Goal: Complete application form

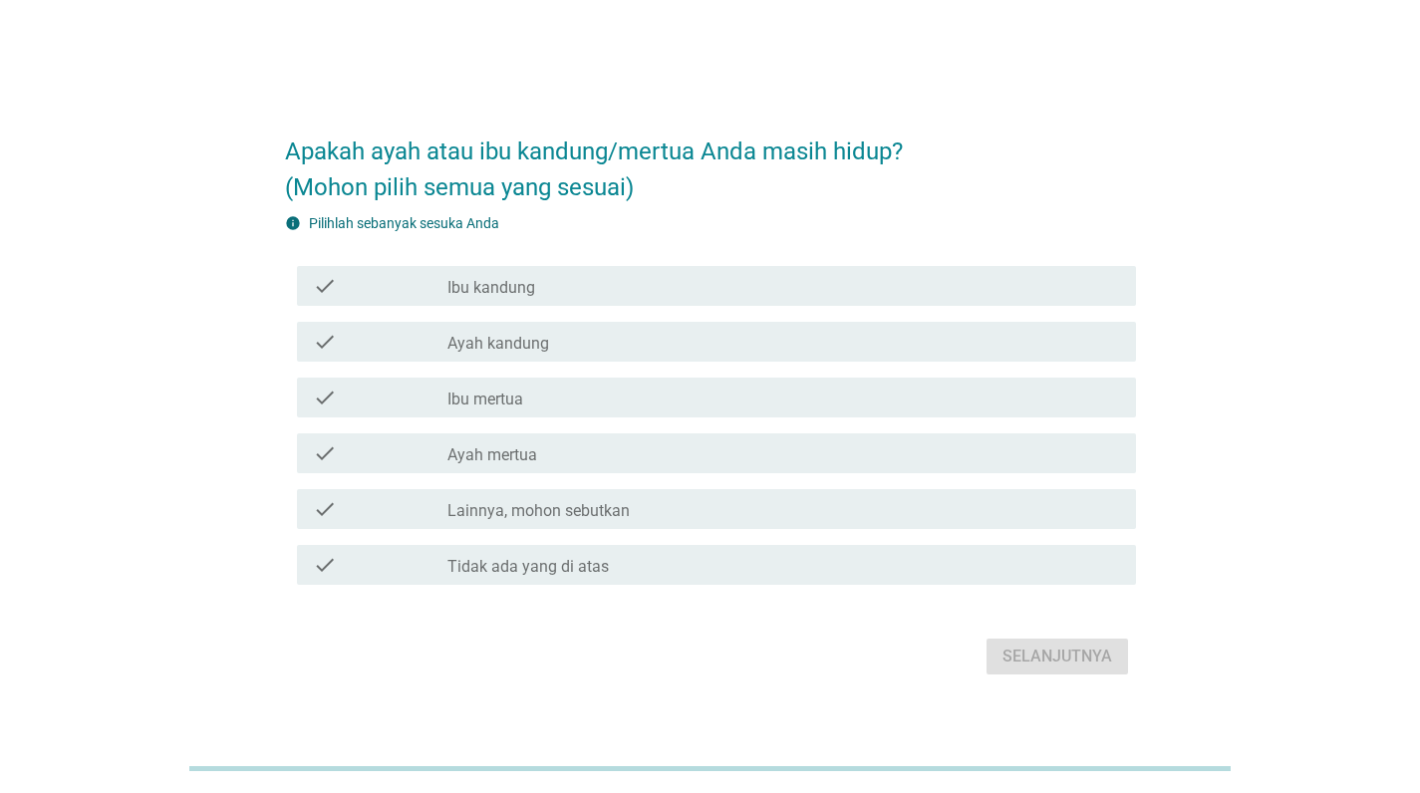
click at [536, 283] on div "check_box_outline_blank Ibu kandung" at bounding box center [783, 286] width 673 height 24
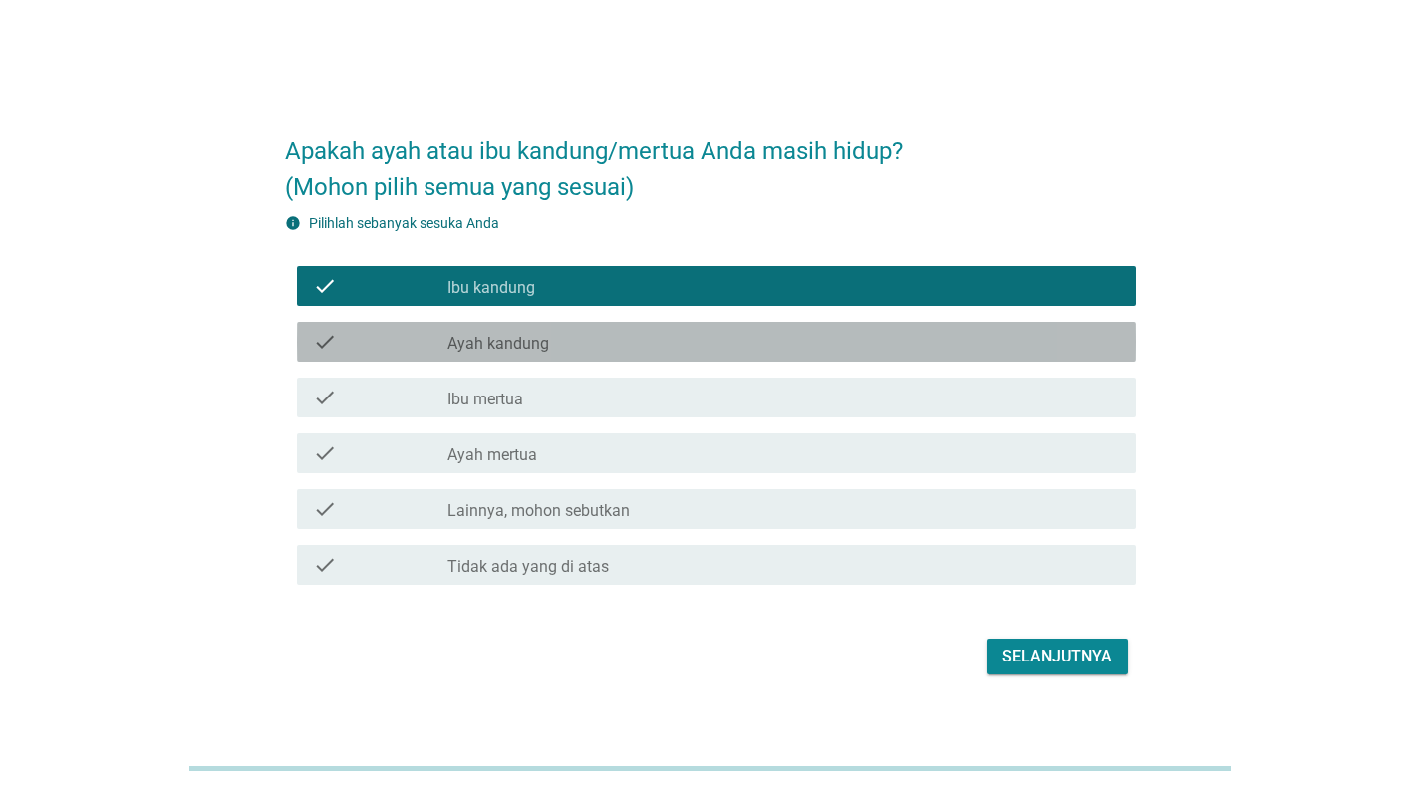
click at [550, 348] on div "check_box_outline_blank Ayah kandung" at bounding box center [783, 342] width 673 height 24
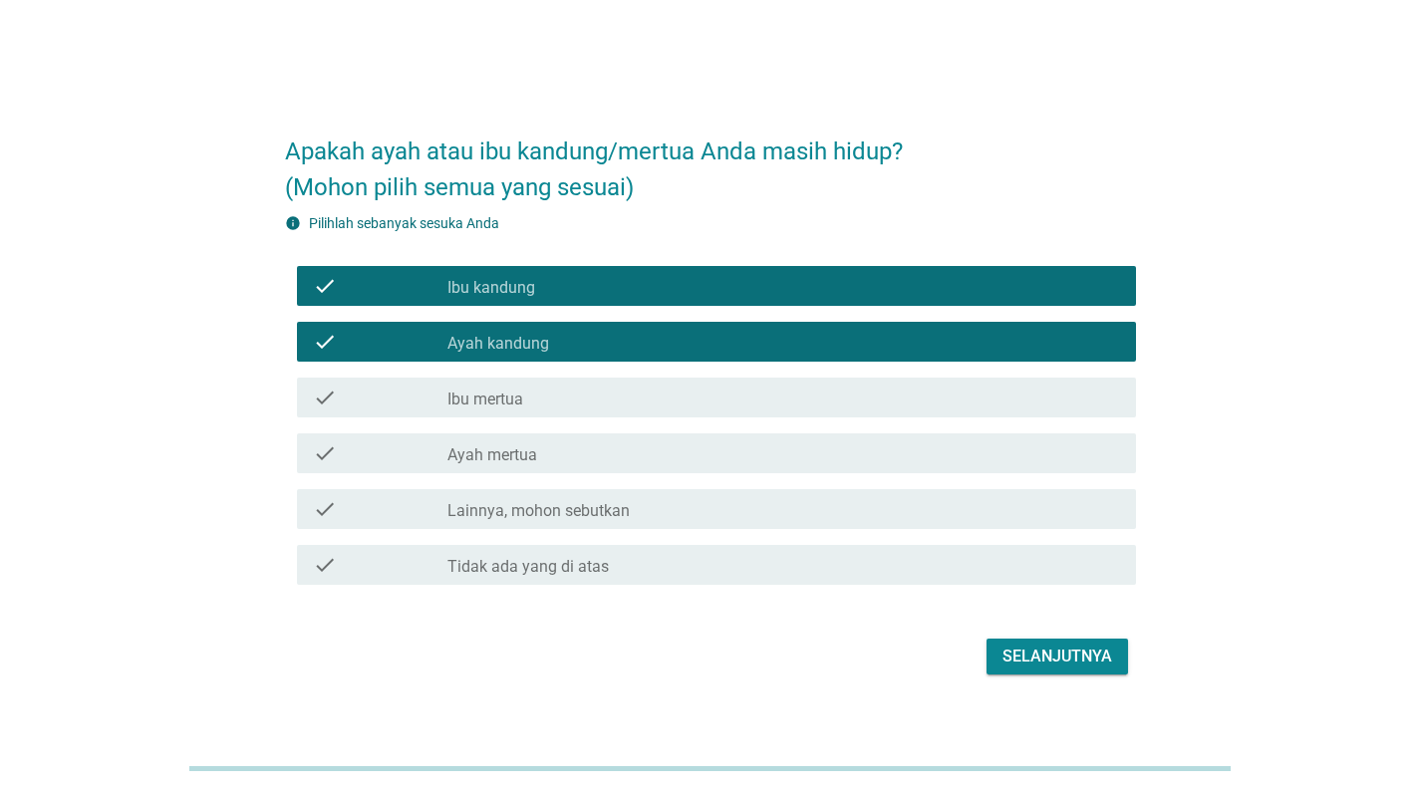
click at [556, 411] on div "check check_box_outline_blank Ibu mertua" at bounding box center [716, 398] width 839 height 40
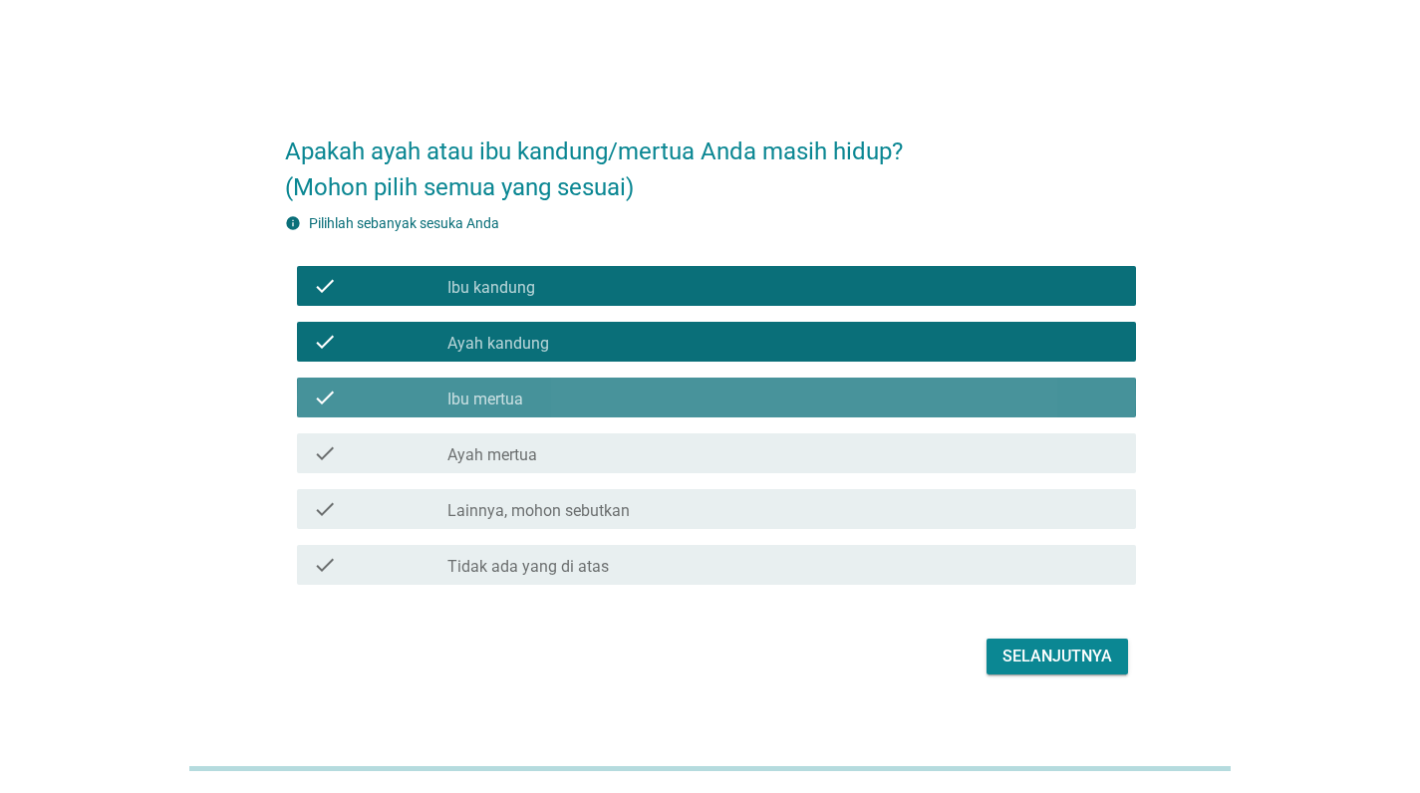
click at [562, 461] on div "check_box_outline_blank Ayah mertua" at bounding box center [783, 453] width 673 height 24
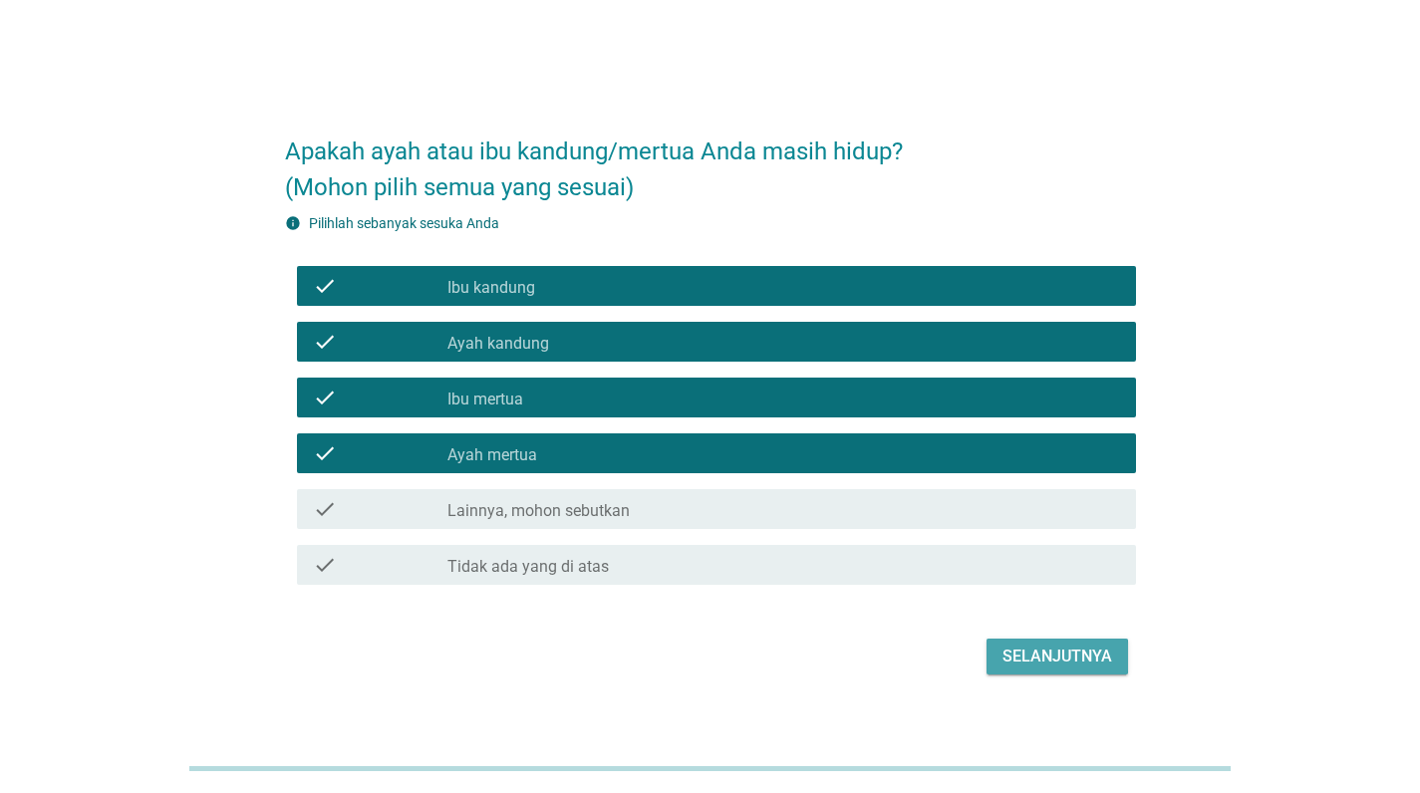
click at [1102, 670] on button "Selanjutnya" at bounding box center [1058, 657] width 142 height 36
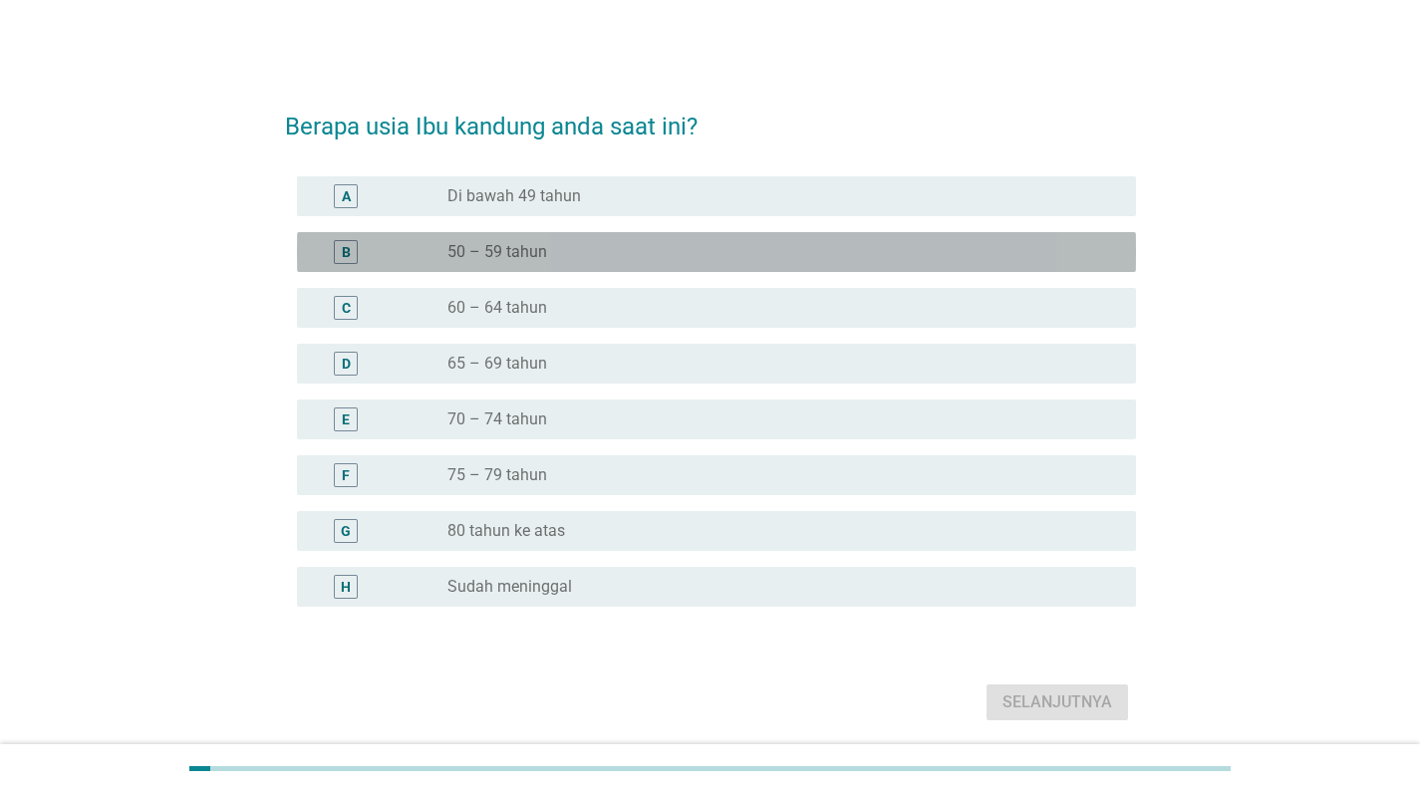
click at [523, 253] on label "50 – 59 tahun" at bounding box center [497, 252] width 100 height 20
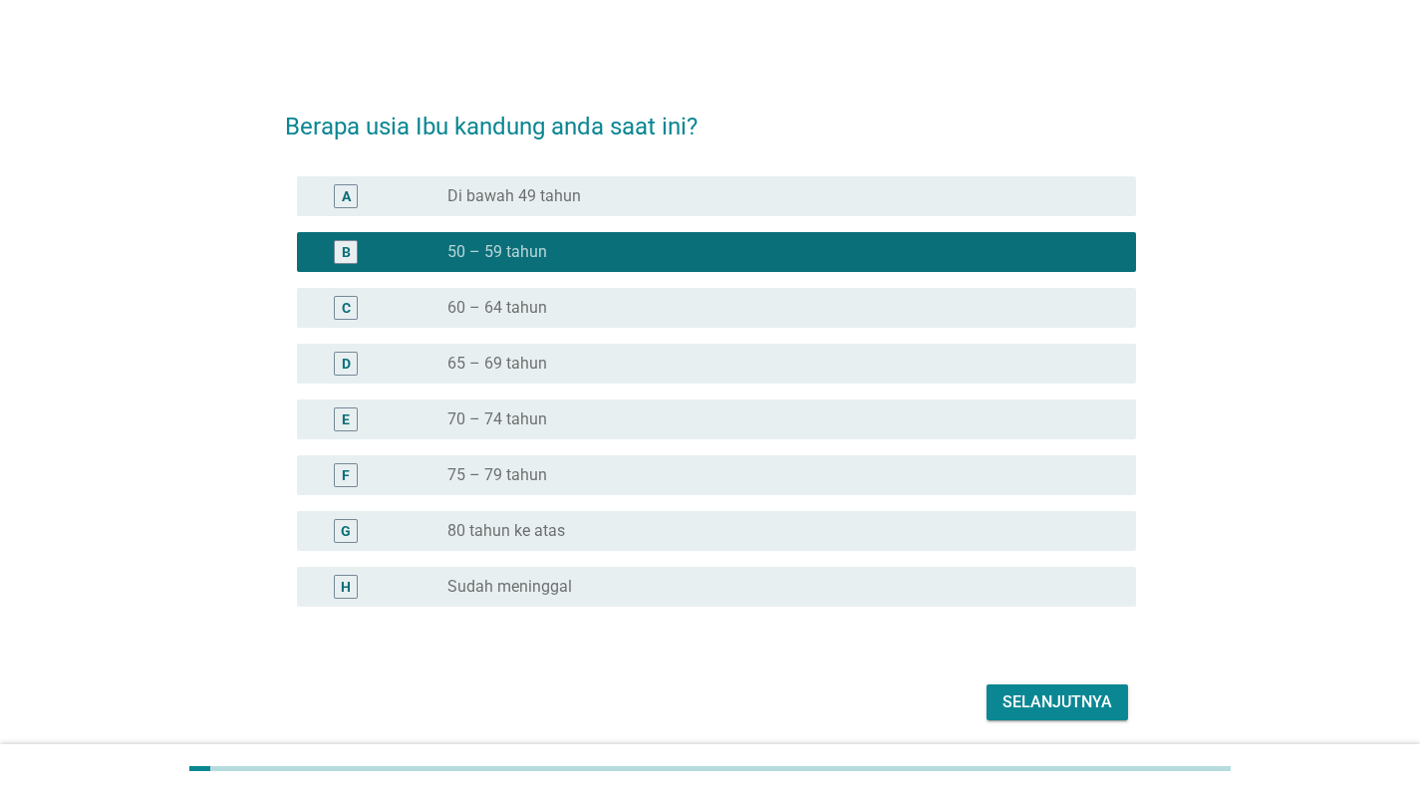
click at [1042, 708] on div "Selanjutnya" at bounding box center [1058, 703] width 110 height 24
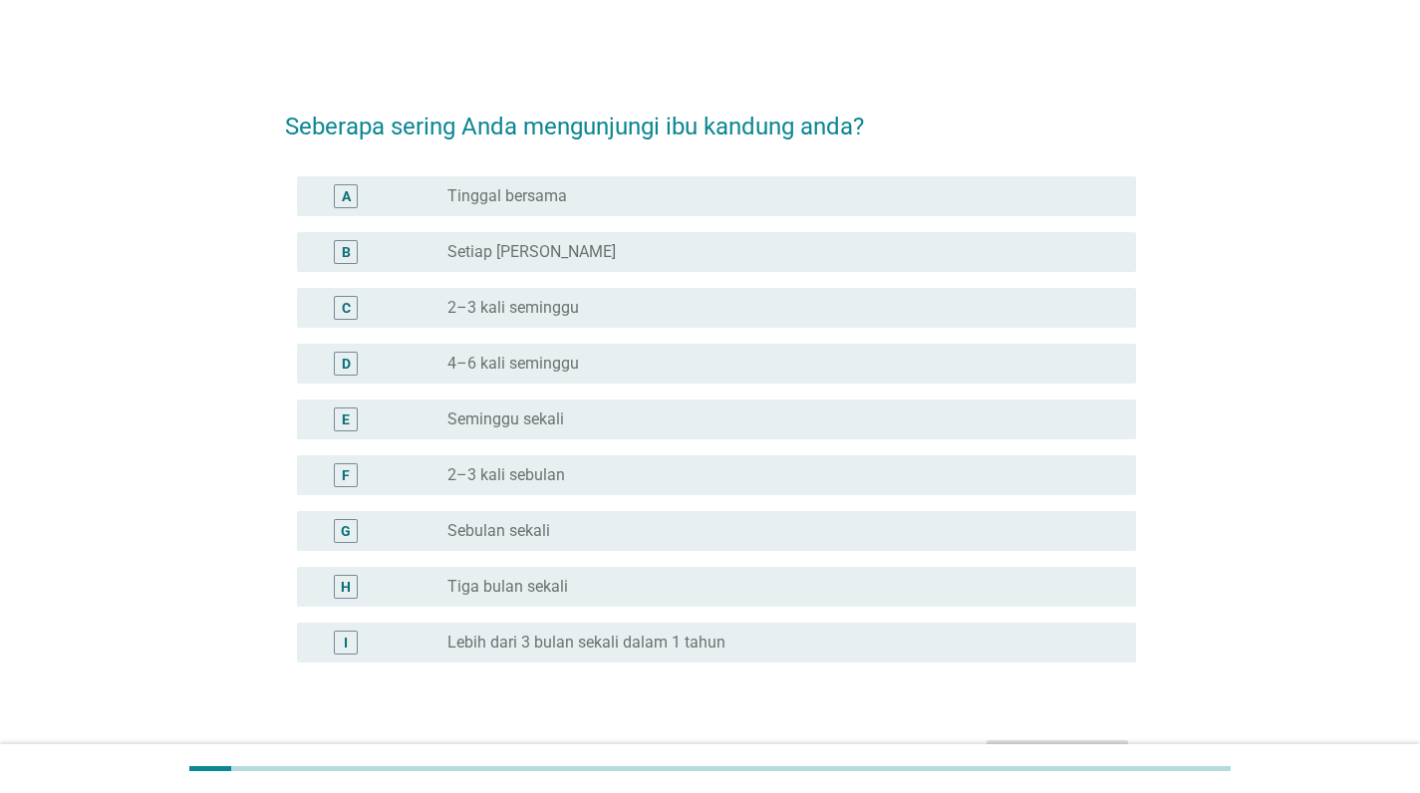
click at [470, 254] on label "Setiap [PERSON_NAME]" at bounding box center [531, 252] width 168 height 20
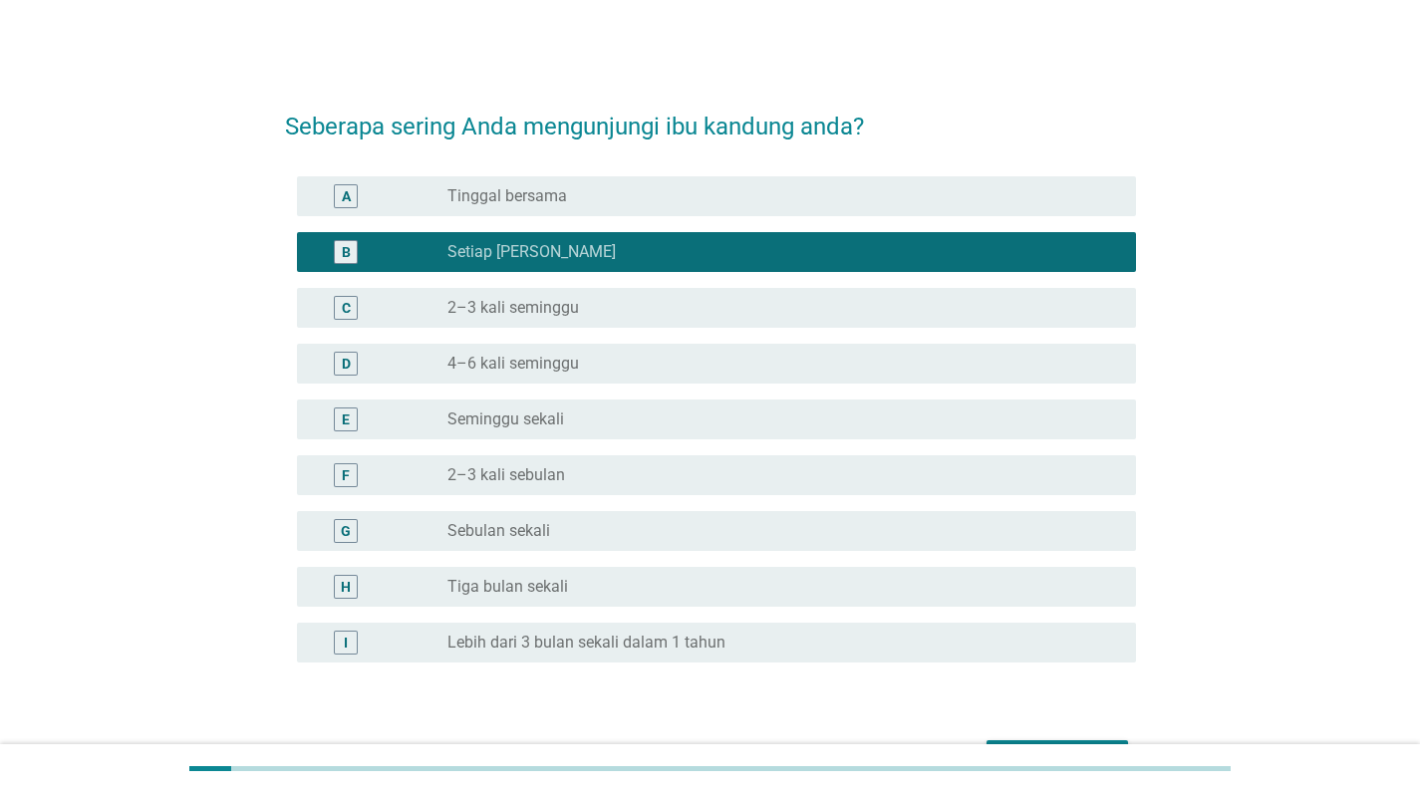
click at [505, 193] on label "Tinggal bersama" at bounding box center [507, 196] width 120 height 20
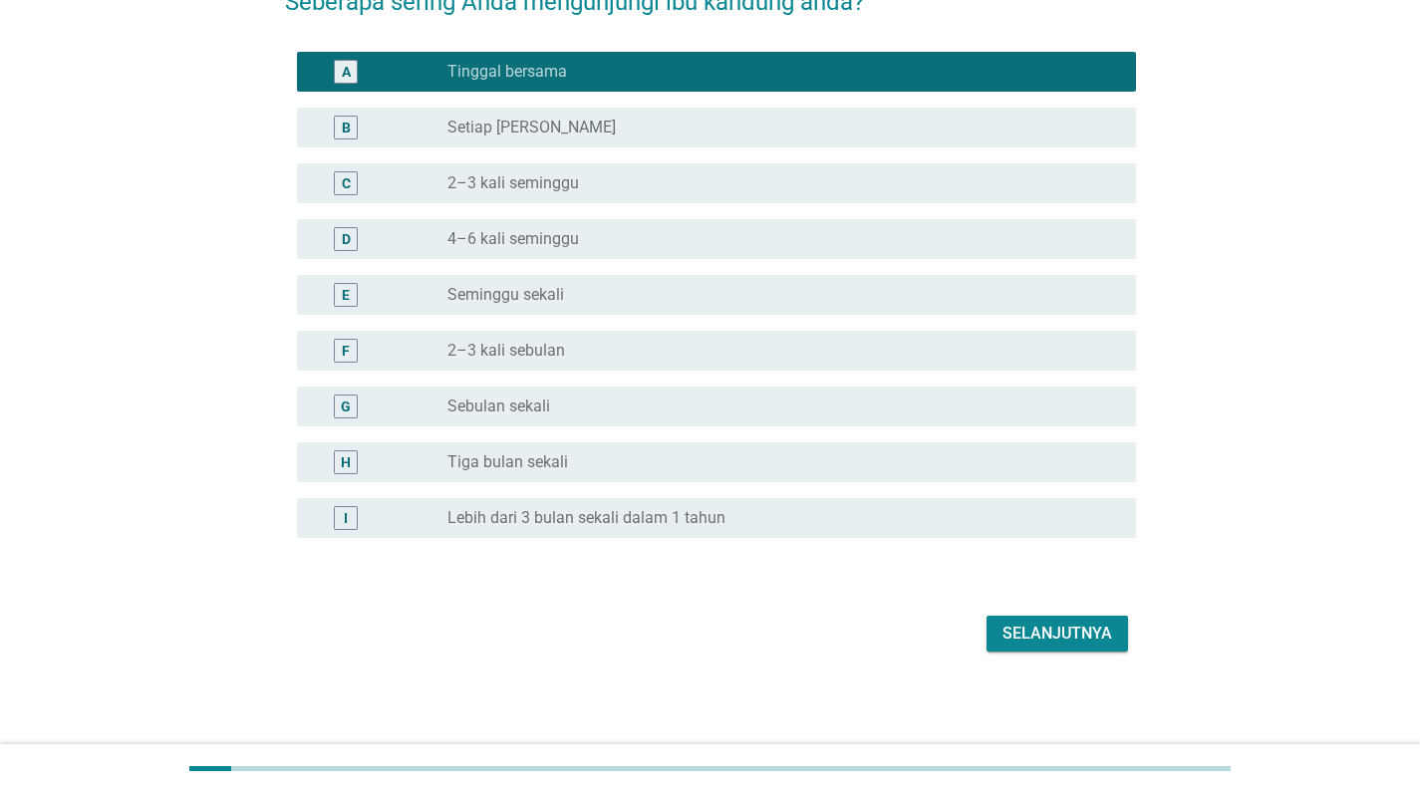
scroll to position [126, 0]
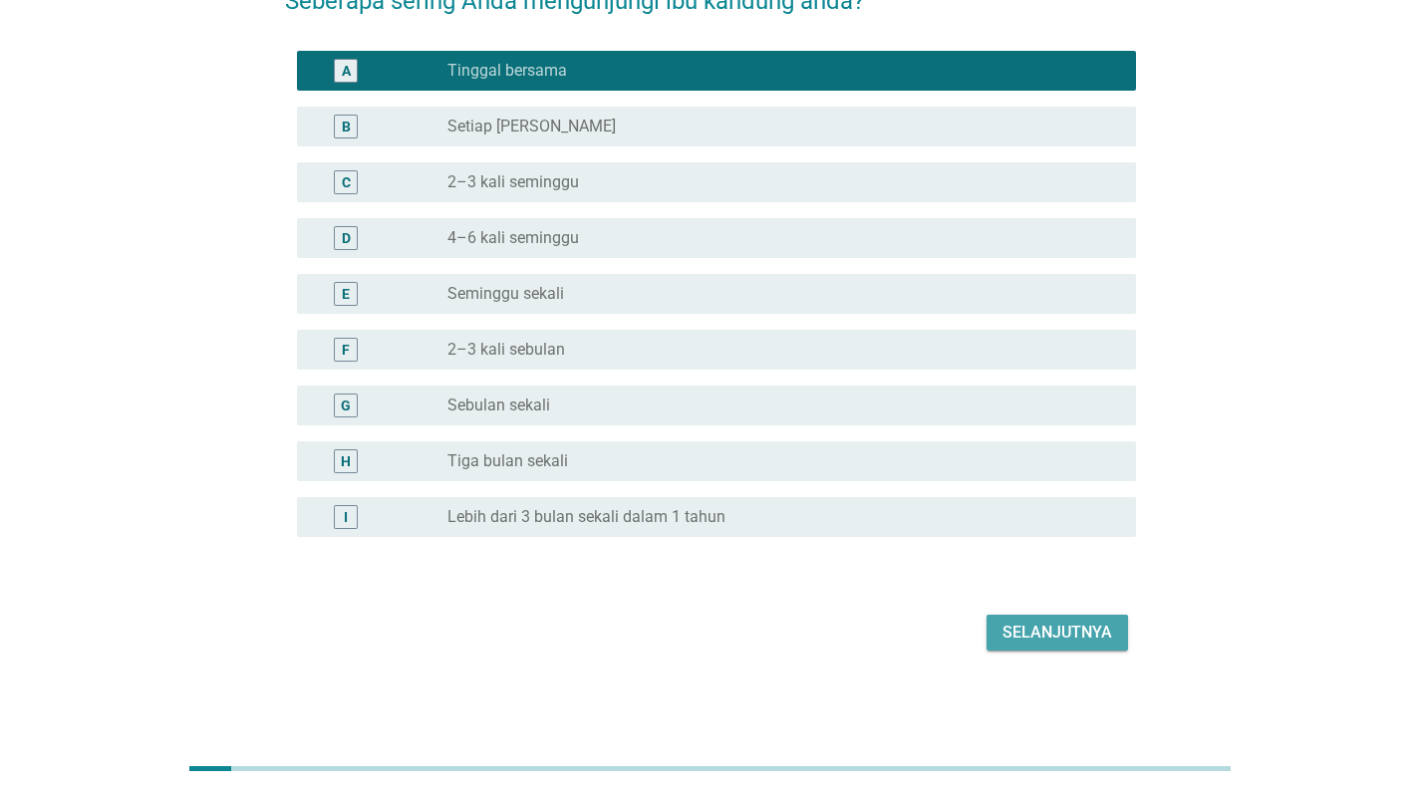
click at [1050, 643] on div "Selanjutnya" at bounding box center [1058, 633] width 110 height 24
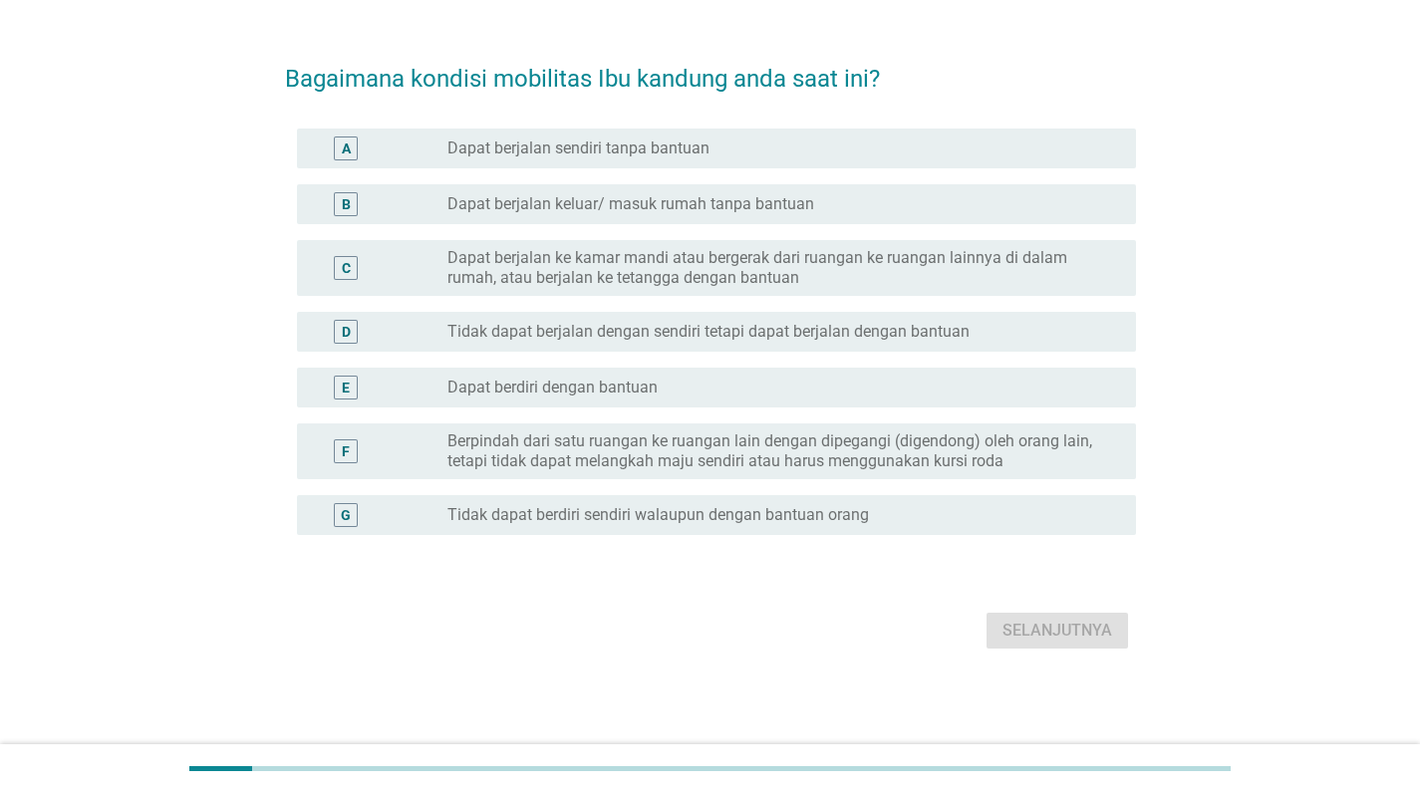
scroll to position [0, 0]
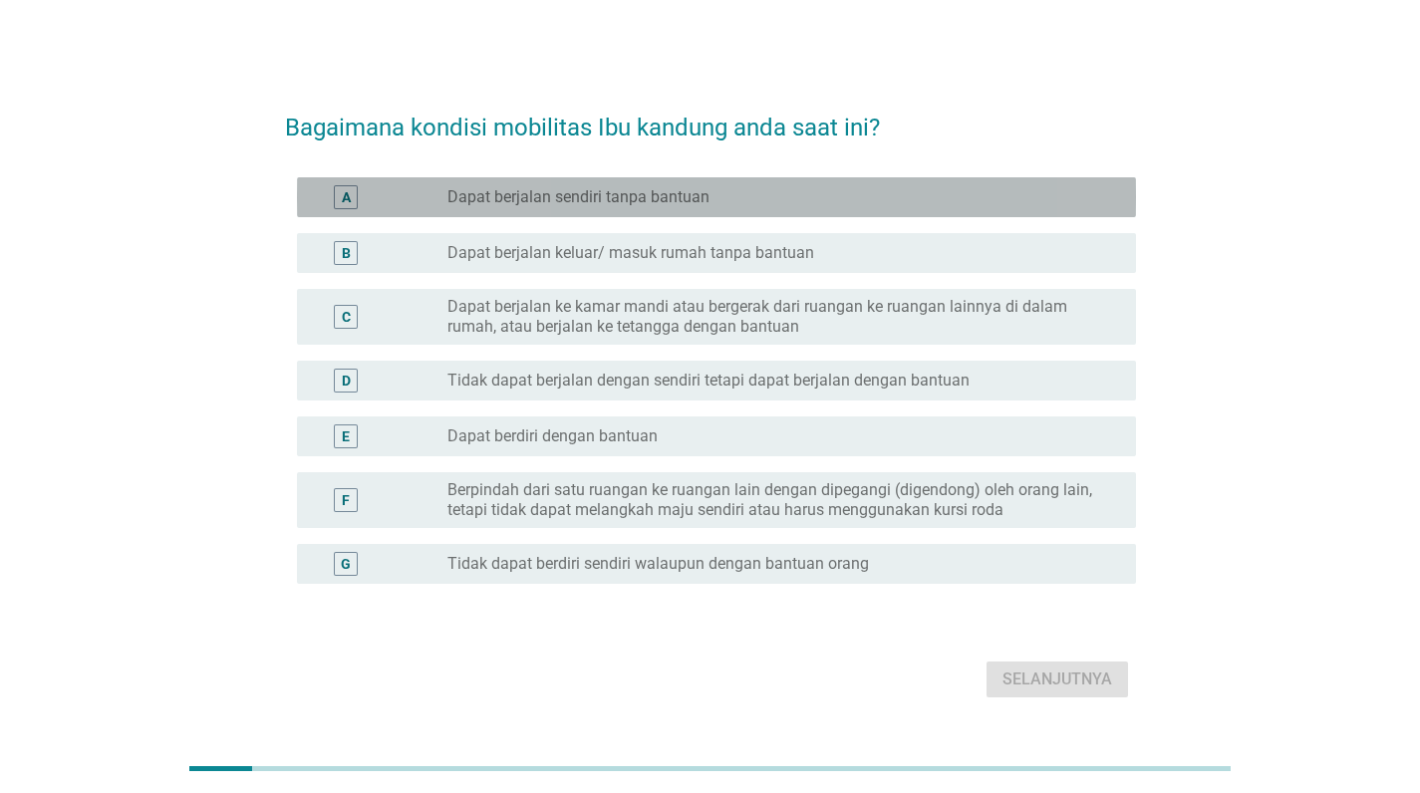
click at [534, 195] on label "Dapat berjalan sendiri tanpa bantuan" at bounding box center [578, 197] width 262 height 20
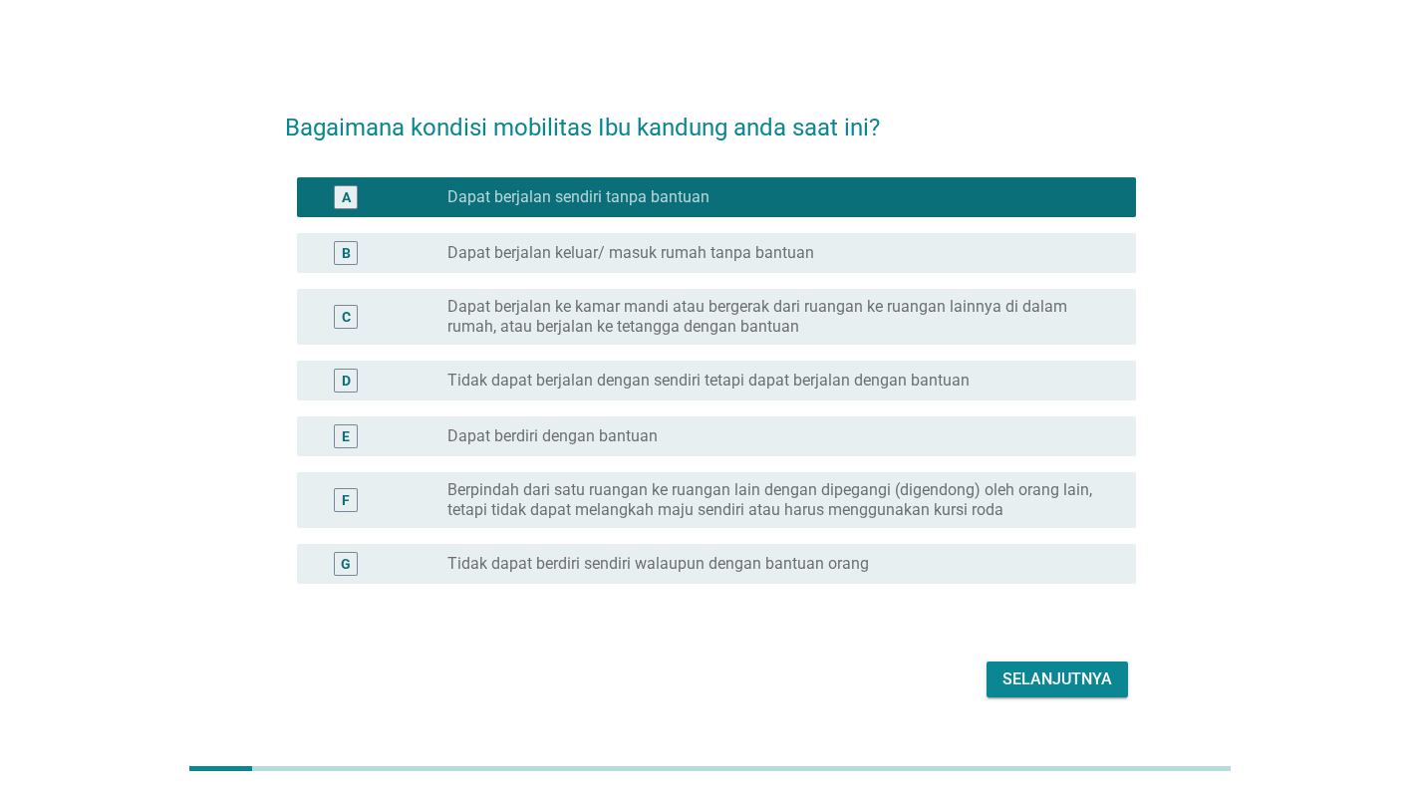
click at [1048, 678] on div "Selanjutnya" at bounding box center [1058, 680] width 110 height 24
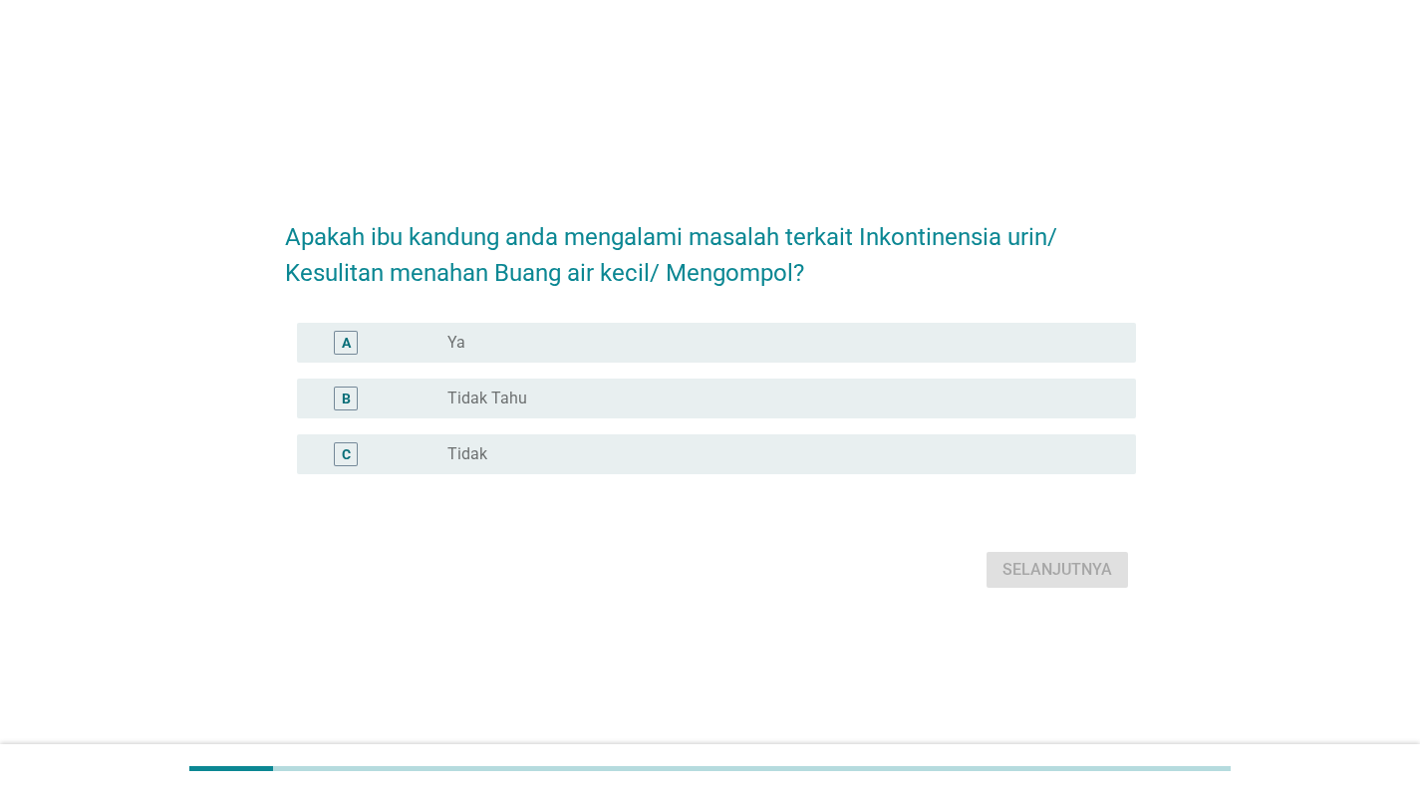
click at [516, 449] on div "radio_button_unchecked Tidak" at bounding box center [775, 454] width 657 height 20
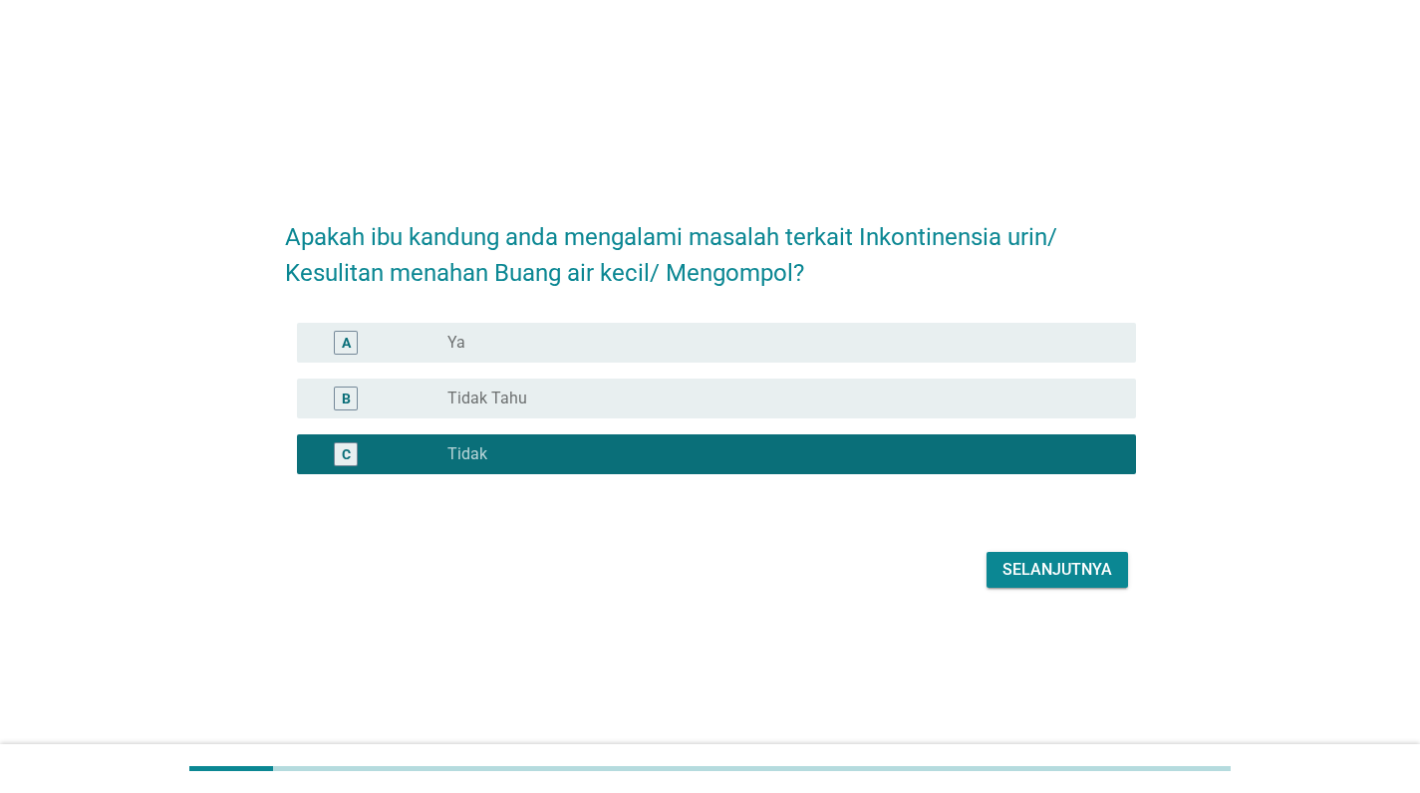
click at [1081, 593] on div "Selanjutnya" at bounding box center [710, 570] width 851 height 48
click at [1069, 566] on div "Selanjutnya" at bounding box center [1058, 570] width 110 height 24
